Goal: Transaction & Acquisition: Purchase product/service

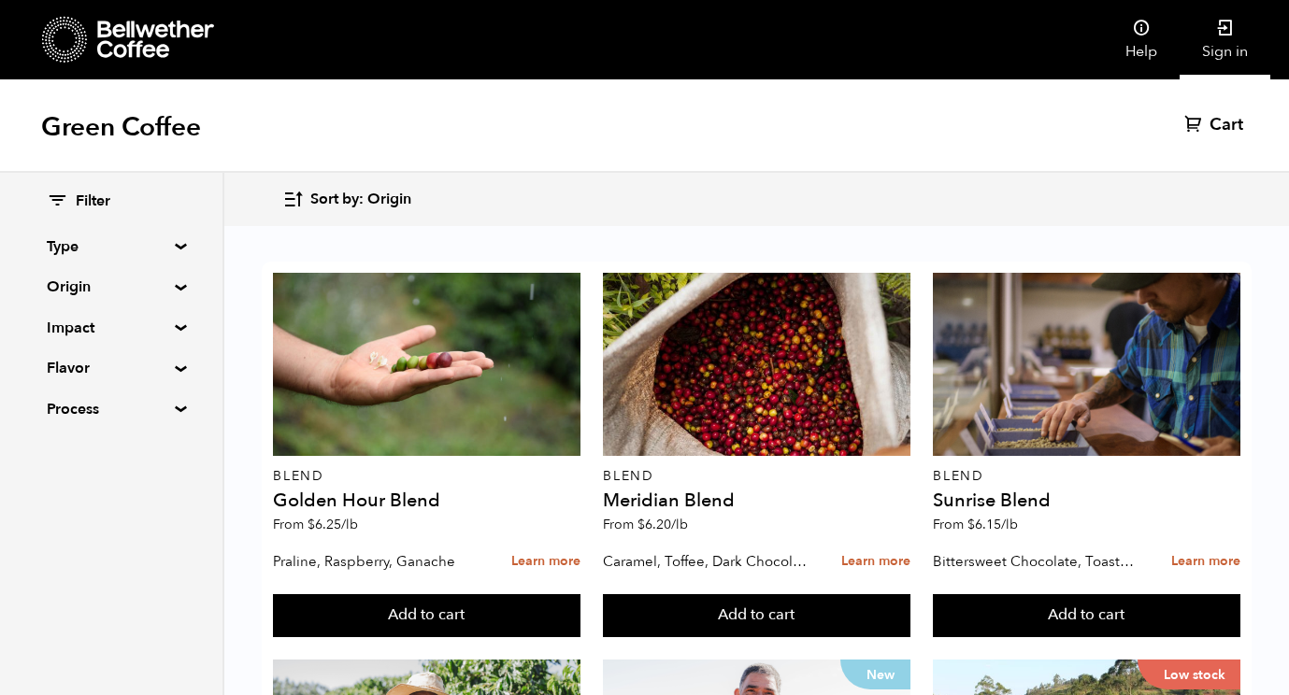
click at [1225, 31] on icon at bounding box center [1225, 28] width 19 height 19
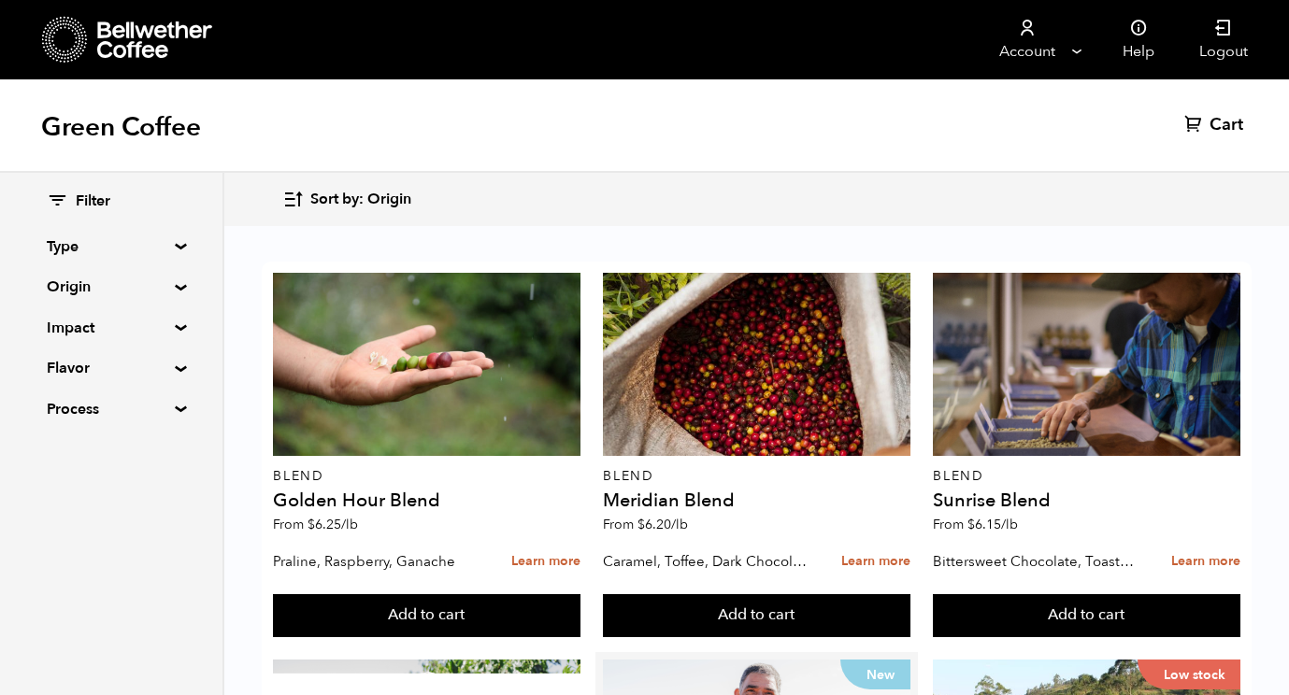
scroll to position [948, 0]
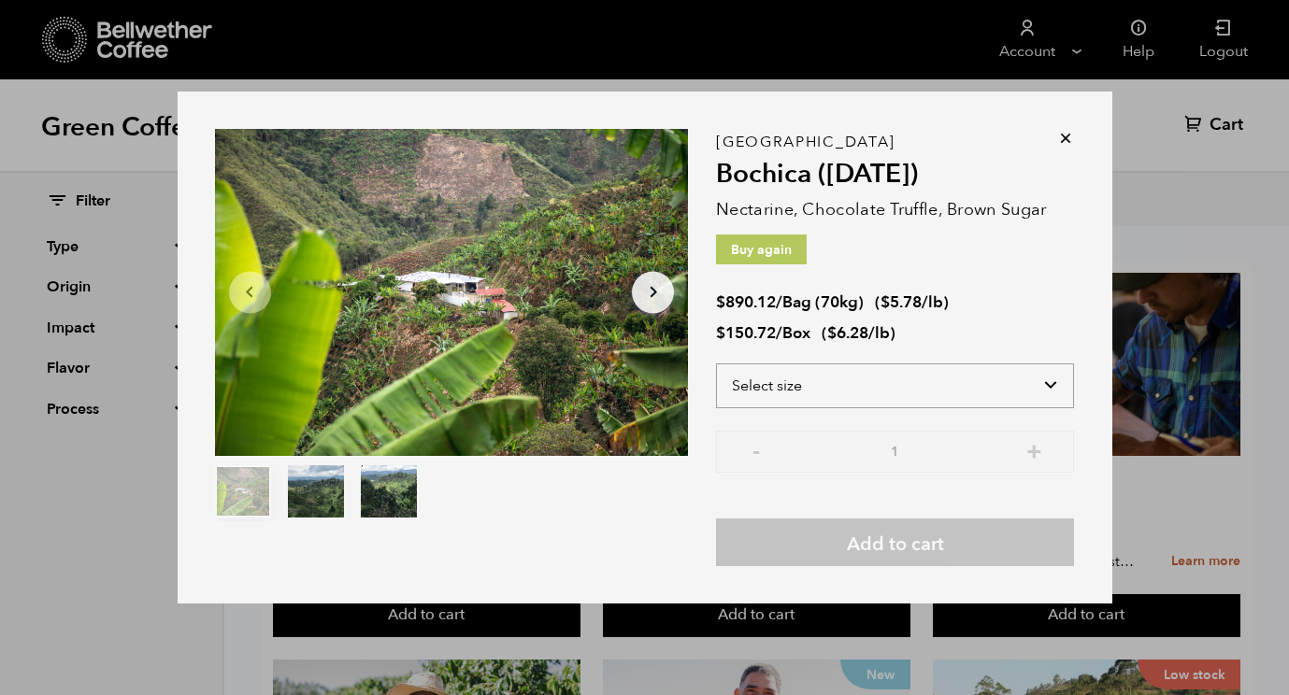
click at [987, 388] on select "Select size Bag (70kg) (154 lbs) Box (24 lbs)" at bounding box center [895, 386] width 358 height 45
select select "bag"
click at [716, 364] on select "Select size Bag (70kg) (154 lbs) Box (24 lbs)" at bounding box center [895, 386] width 358 height 45
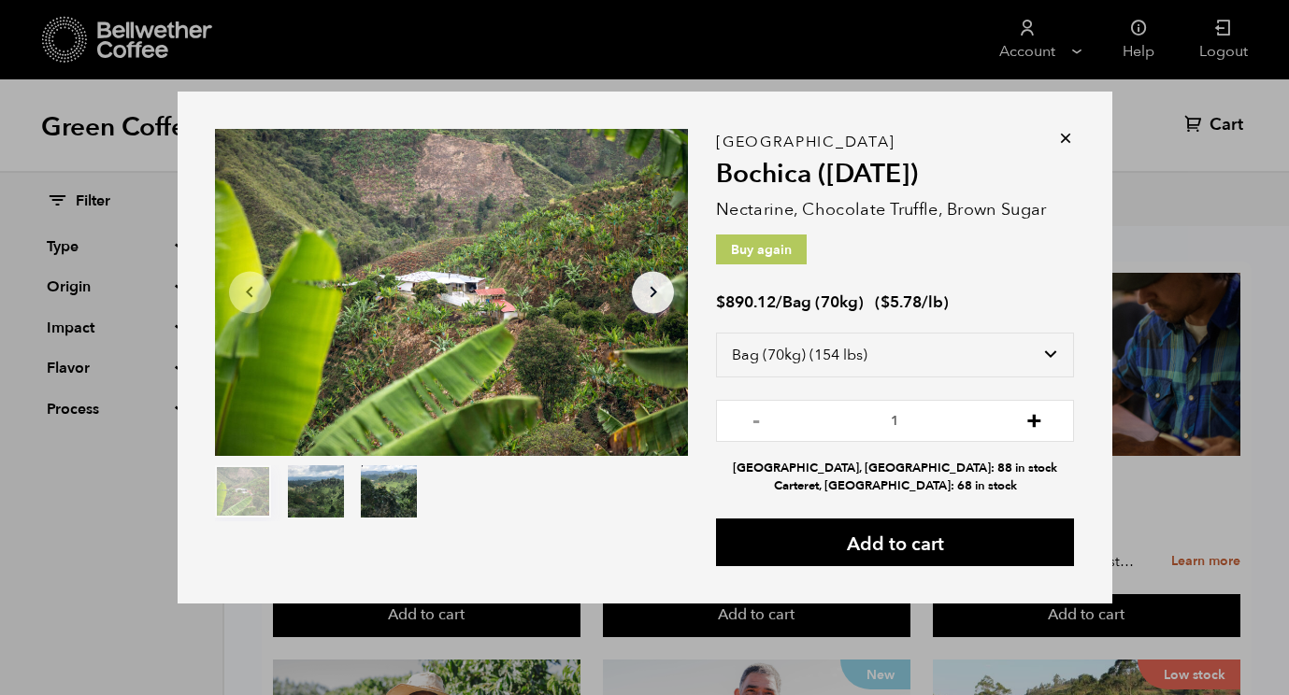
click at [1034, 426] on button "+" at bounding box center [1033, 418] width 23 height 19
type input "2"
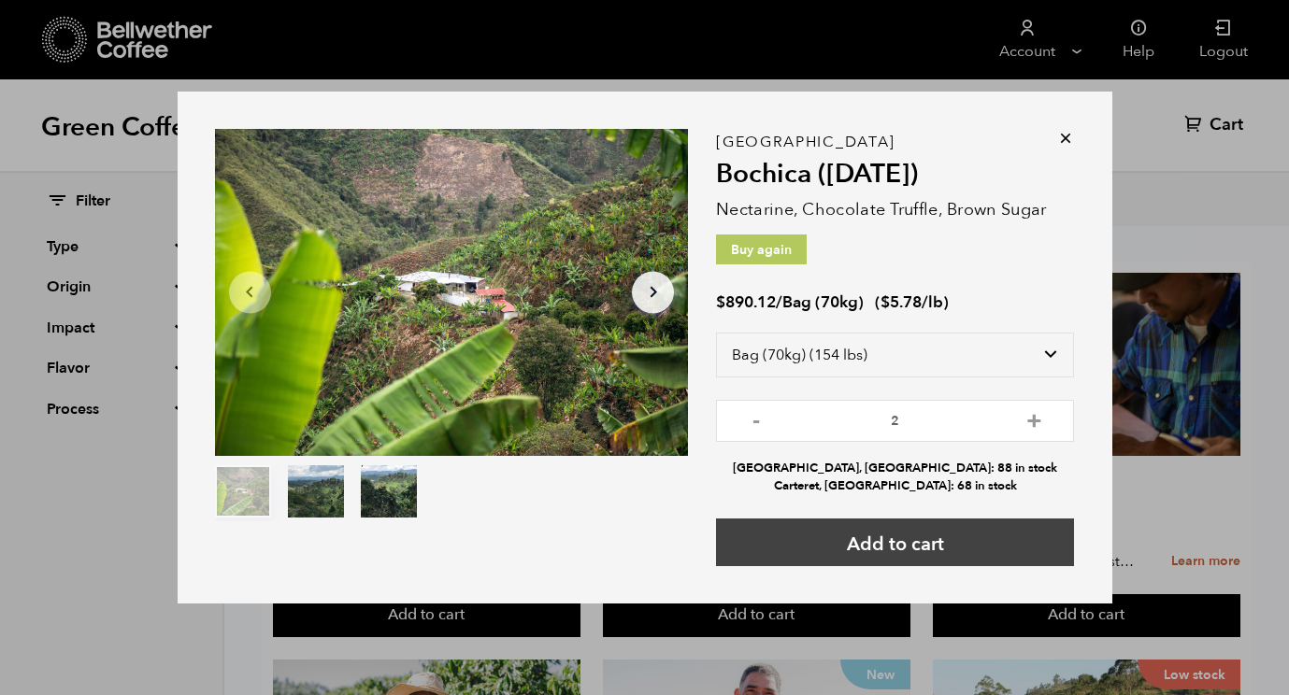
click at [930, 544] on button "Add to cart" at bounding box center [895, 543] width 358 height 48
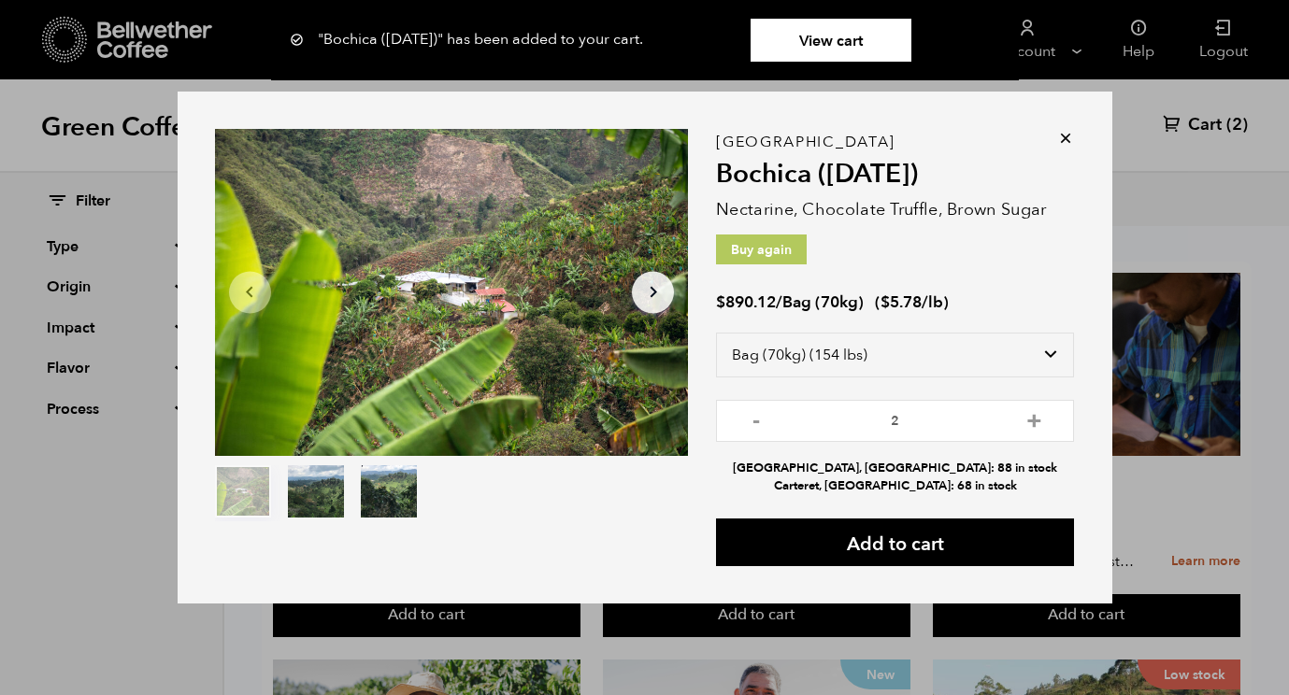
click at [1064, 136] on icon at bounding box center [1065, 138] width 19 height 19
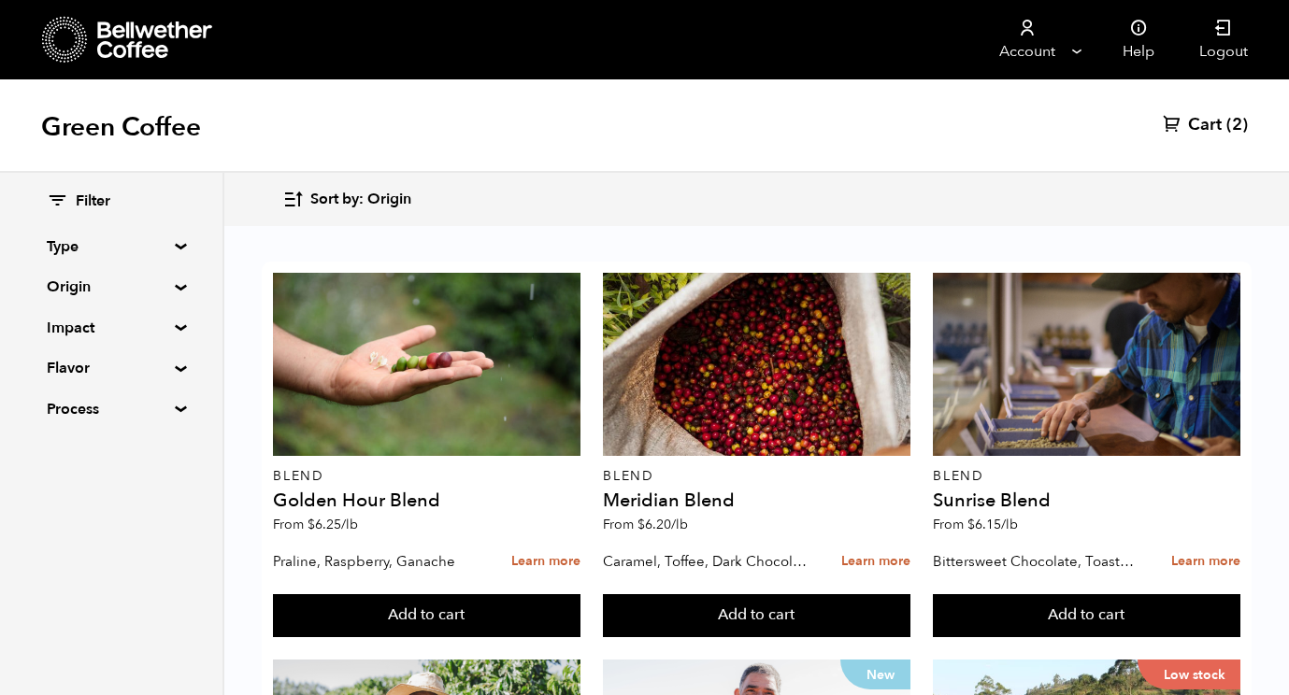
scroll to position [1190, 0]
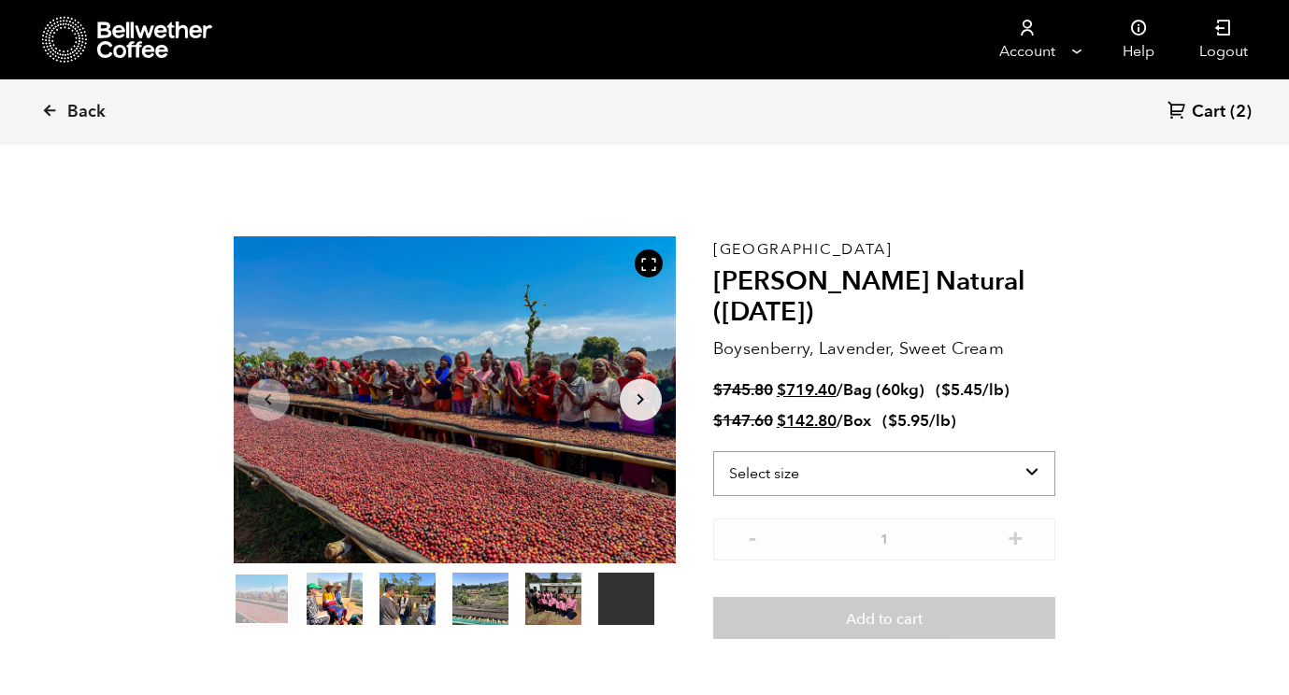
scroll to position [813, 800]
click at [1035, 463] on select "Select size Bag (60kg) (132 lbs) Box (24 lbs)" at bounding box center [884, 473] width 343 height 45
select select "bag-3"
click at [713, 451] on select "Select size Bag (60kg) (132 lbs) Box (24 lbs)" at bounding box center [884, 473] width 343 height 45
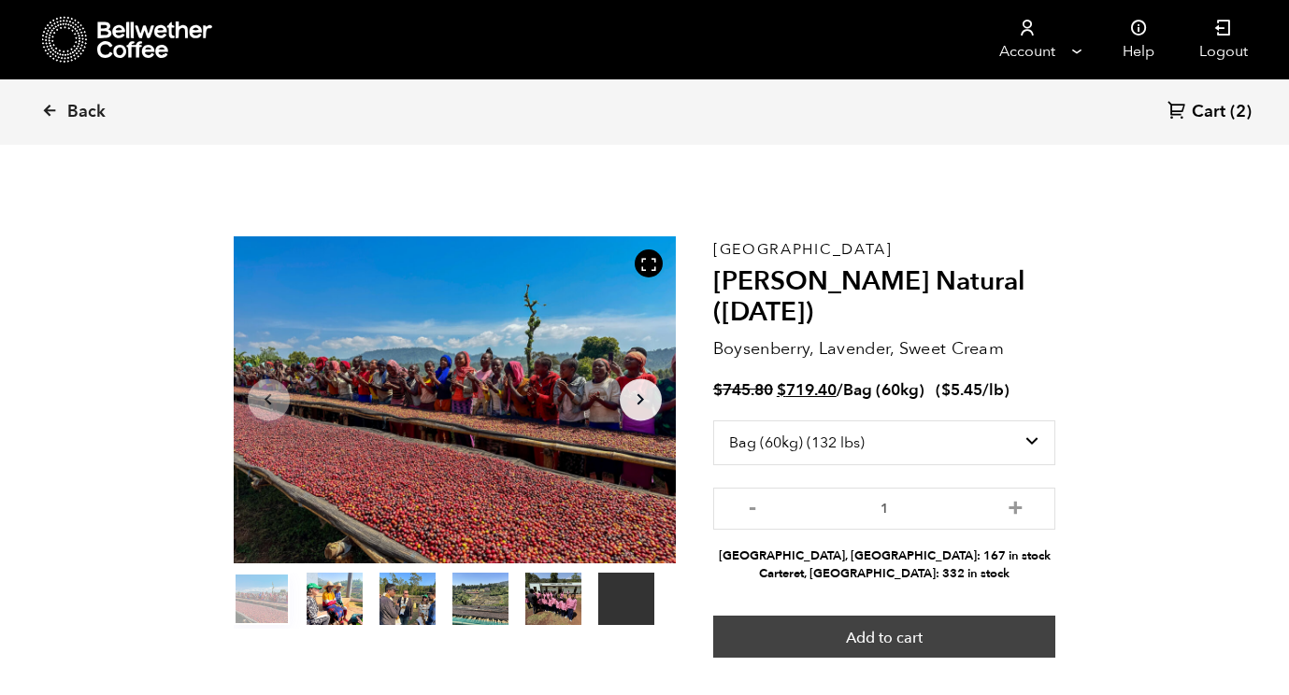
click at [954, 645] on button "Add to cart" at bounding box center [884, 637] width 343 height 43
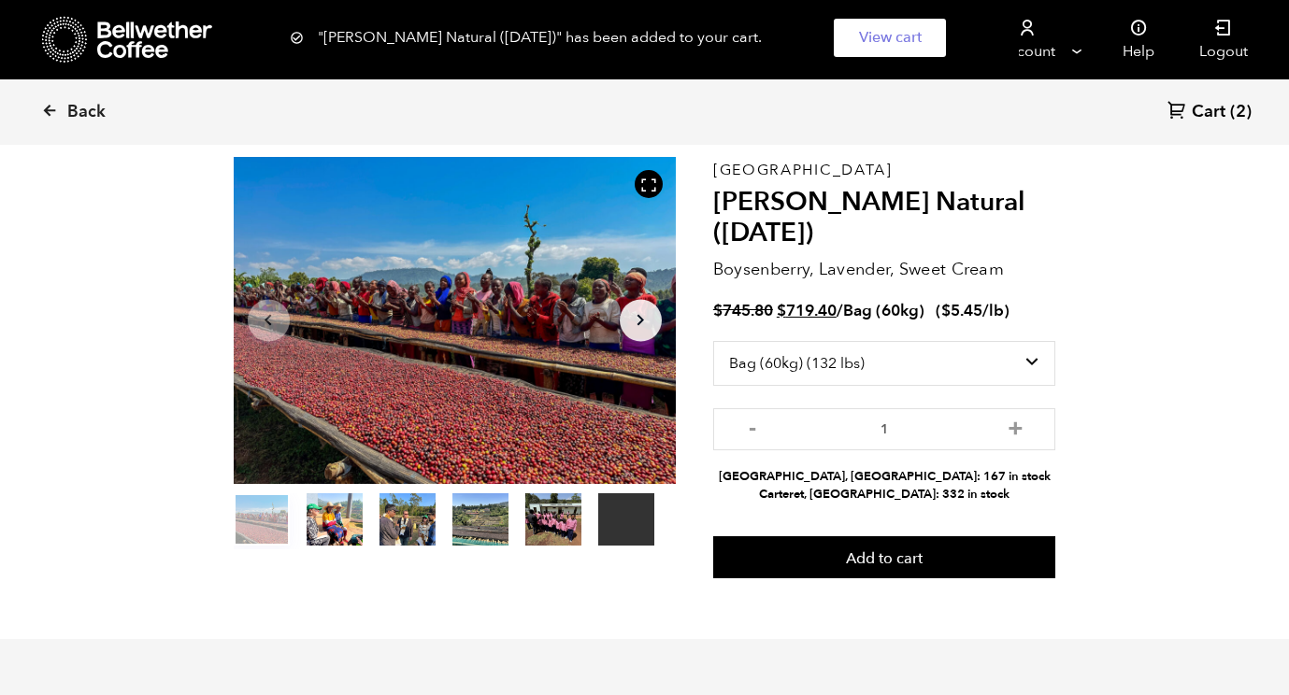
scroll to position [85, 0]
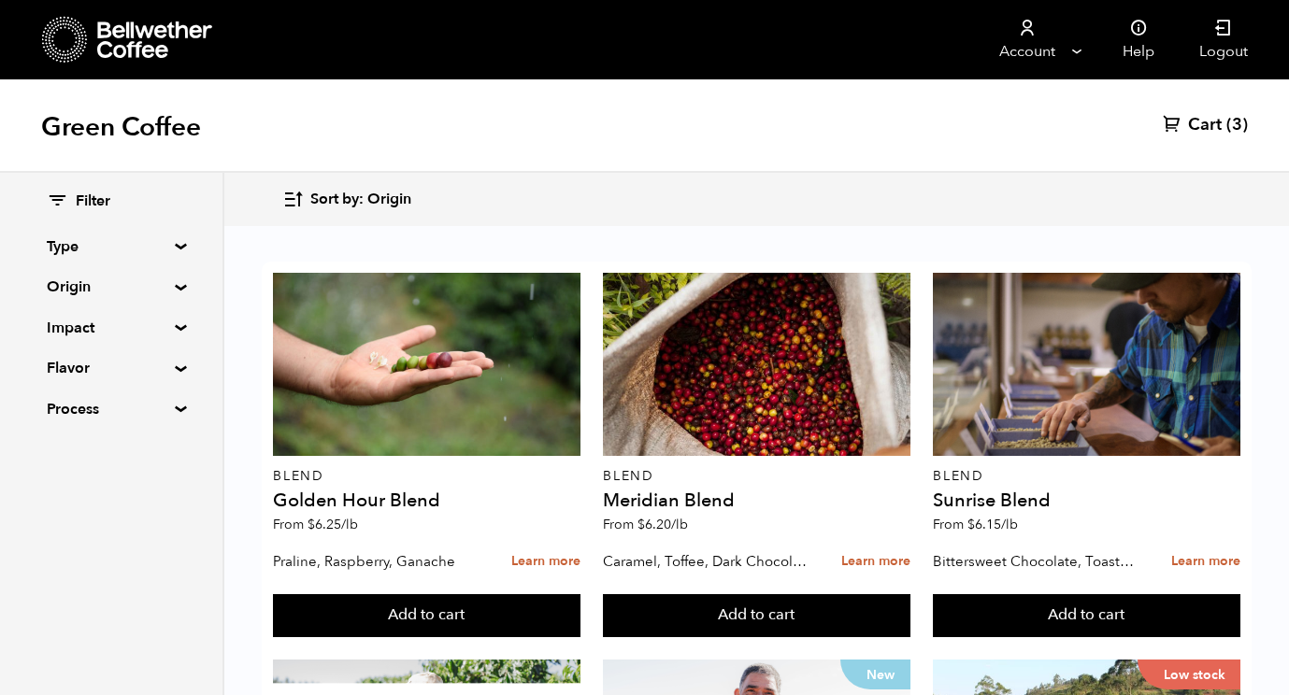
scroll to position [809, 0]
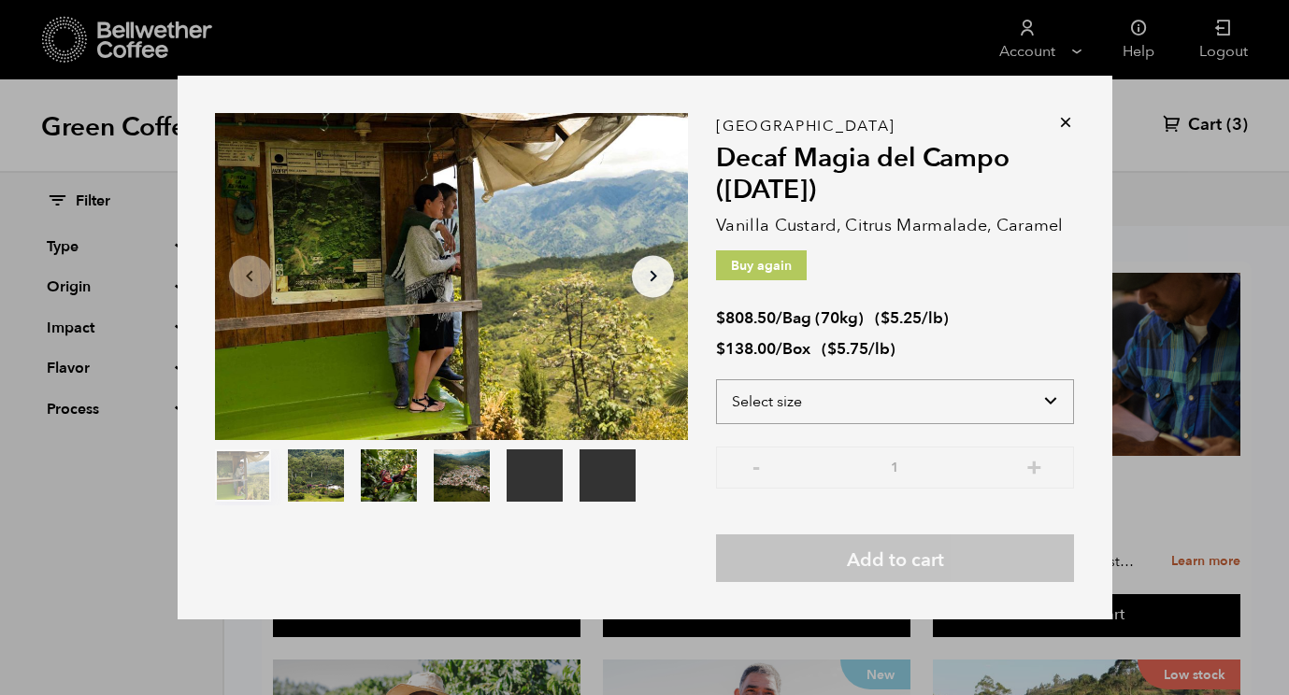
click at [991, 398] on select "Select size Bag (70kg) (154 lbs) Box (24 lbs)" at bounding box center [895, 401] width 358 height 45
select select "box"
click at [716, 379] on select "Select size Bag (70kg) (154 lbs) Box (24 lbs)" at bounding box center [895, 401] width 358 height 45
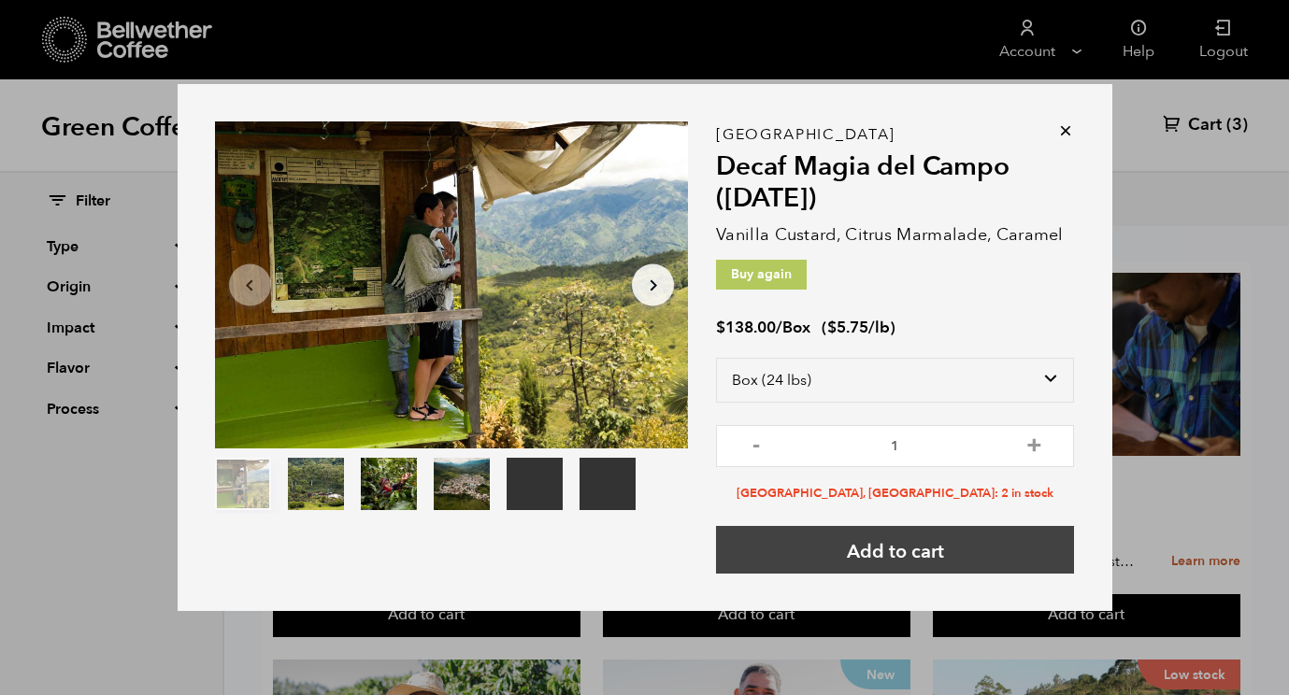
click at [946, 557] on button "Add to cart" at bounding box center [895, 550] width 358 height 48
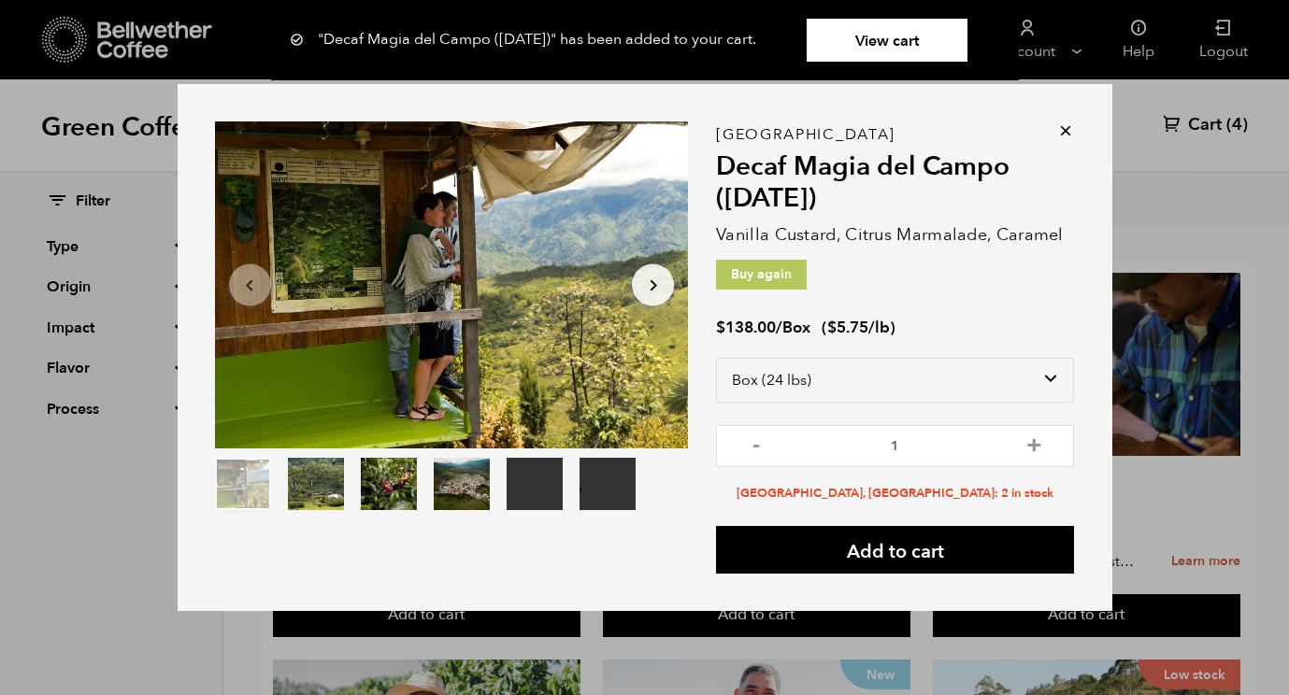
click at [1060, 130] on icon at bounding box center [1065, 130] width 19 height 19
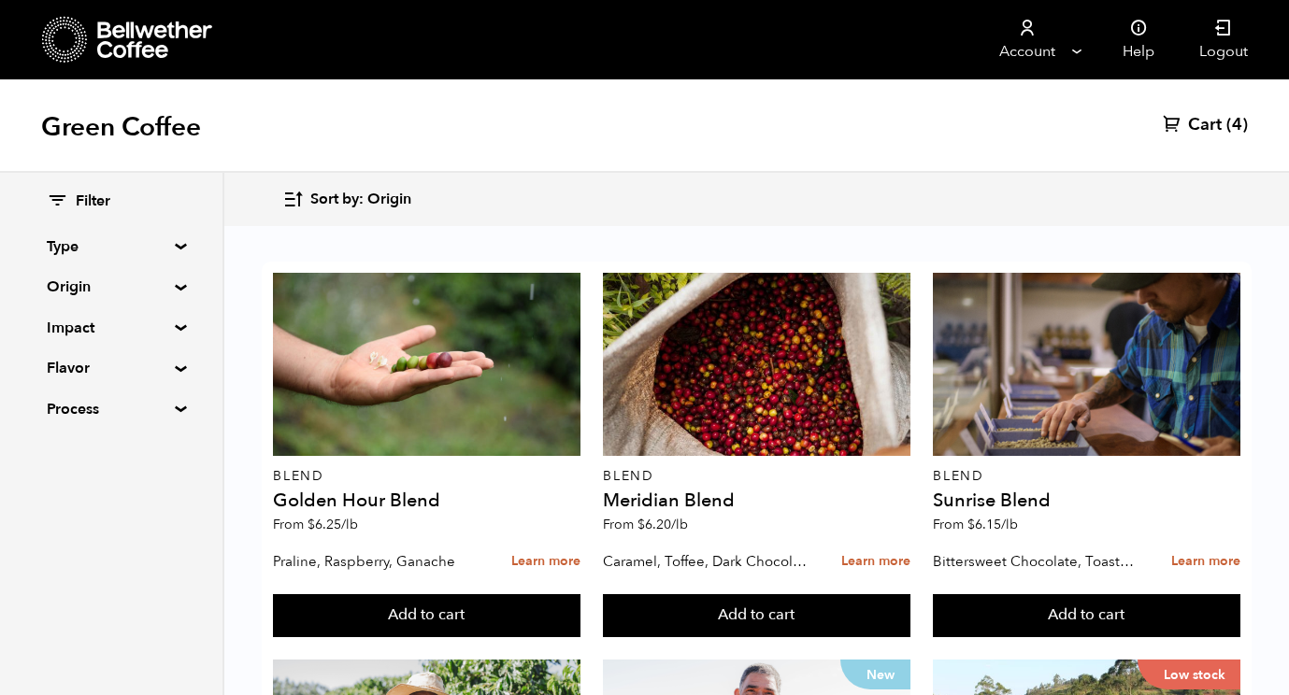
click at [1214, 125] on span "Cart" at bounding box center [1205, 125] width 34 height 22
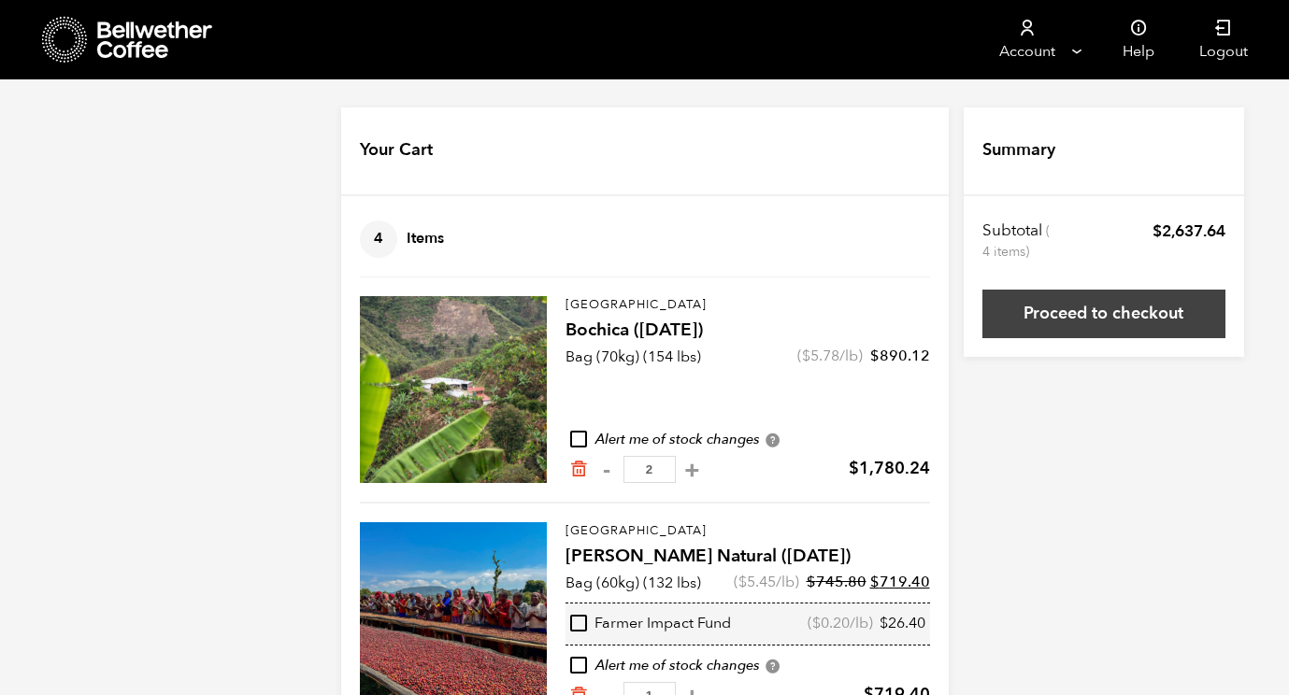
click at [1095, 322] on link "Proceed to checkout" at bounding box center [1103, 314] width 243 height 49
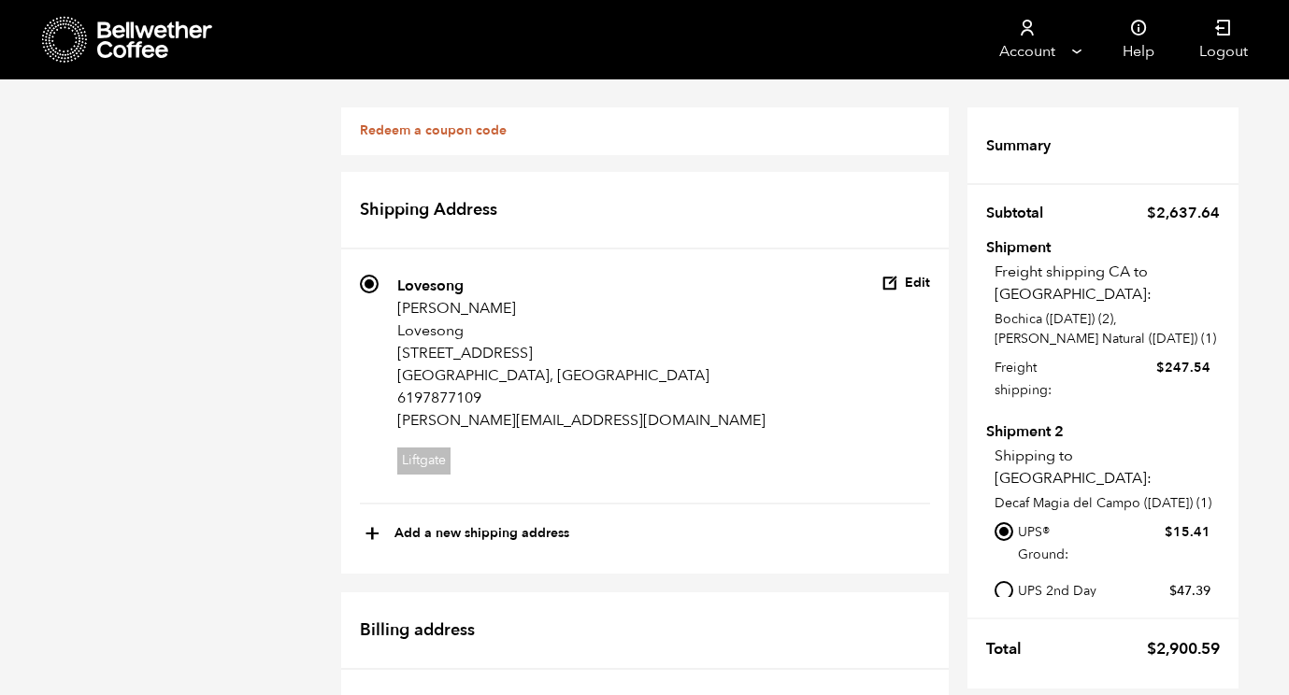
scroll to position [1603, 0]
